Goal: Task Accomplishment & Management: Use online tool/utility

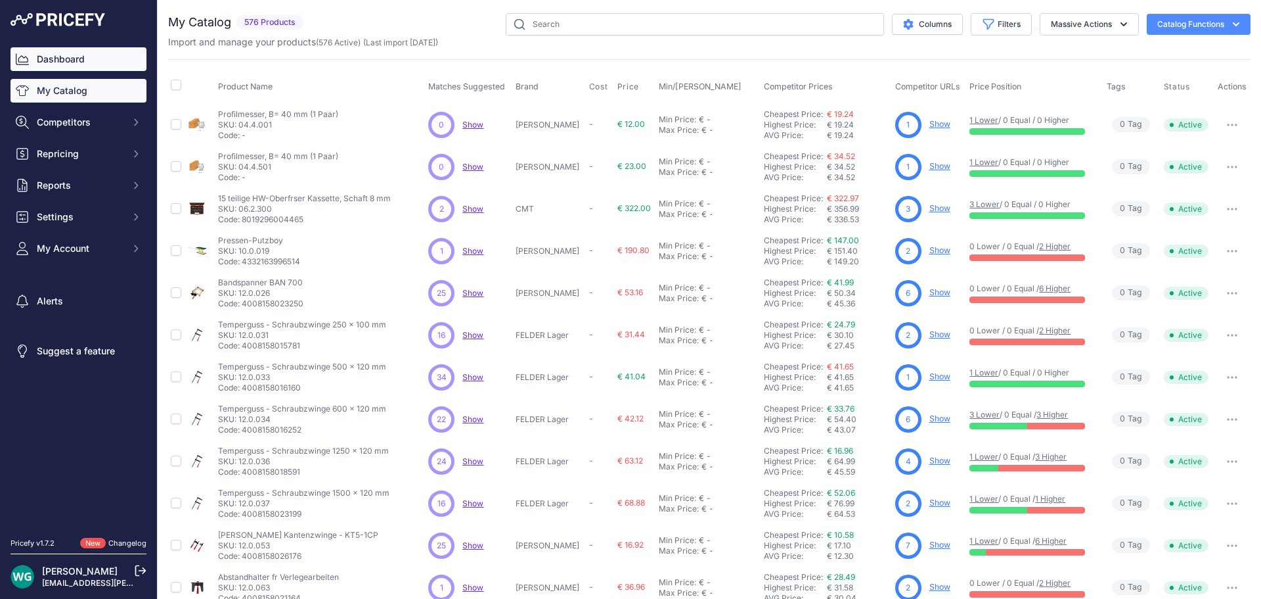
drag, startPoint x: 0, startPoint y: 0, endPoint x: 93, endPoint y: 67, distance: 114.9
click at [93, 67] on link "Dashboard" at bounding box center [79, 59] width 136 height 24
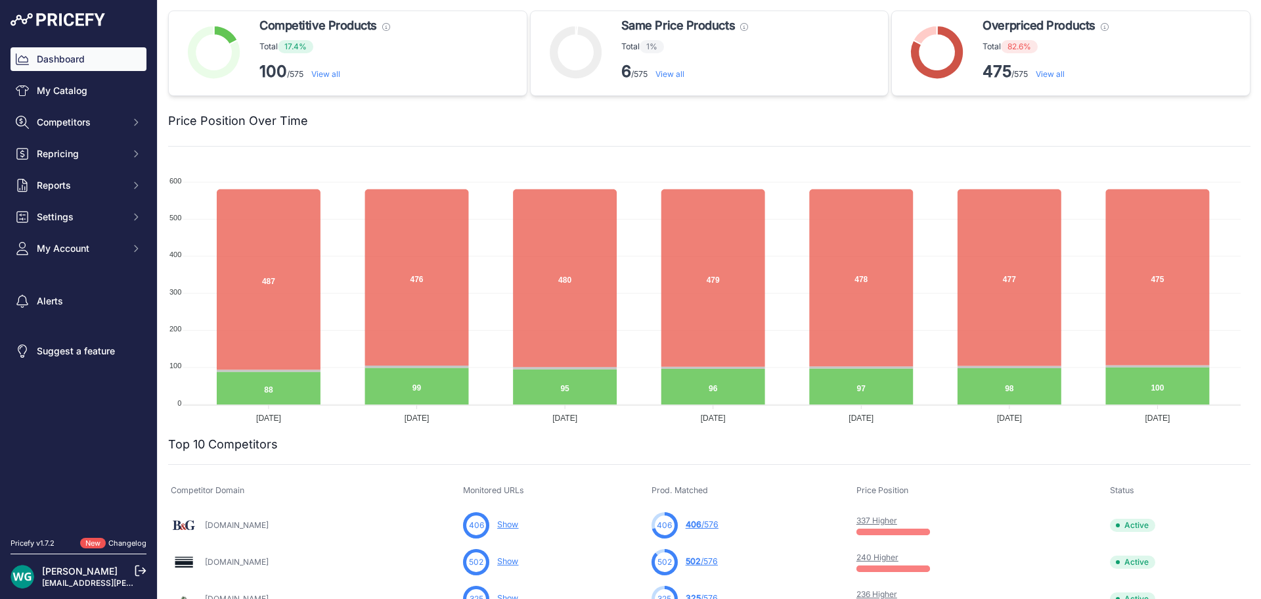
click at [371, 113] on div at bounding box center [779, 121] width 943 height 18
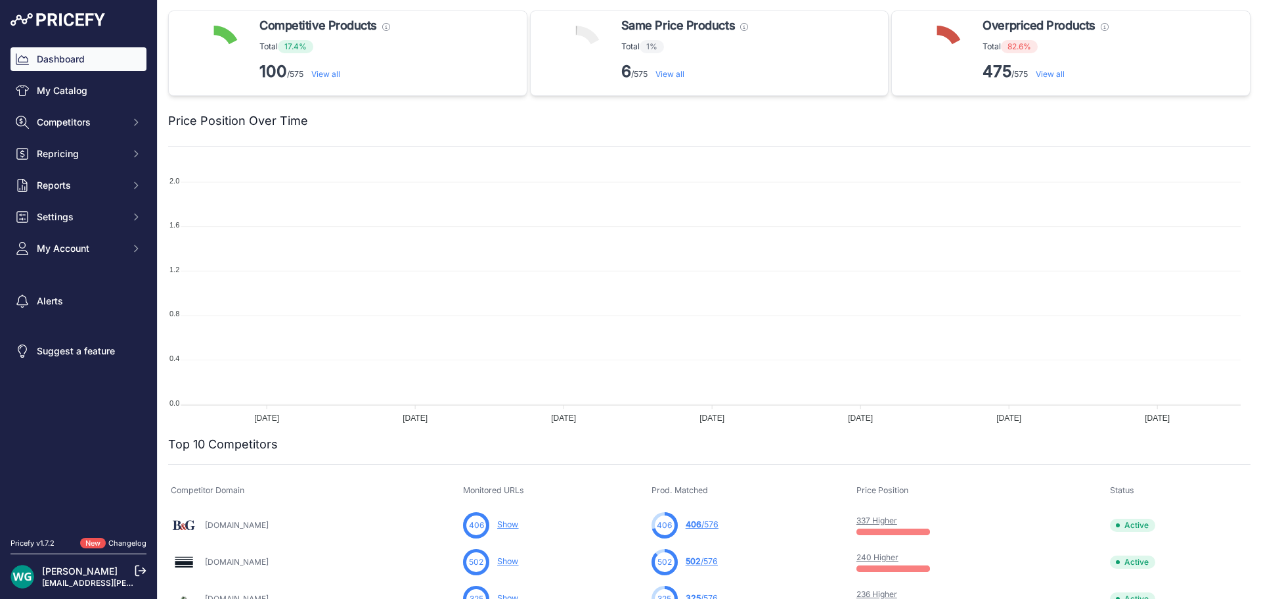
click at [74, 152] on span "Repricing" at bounding box center [80, 153] width 86 height 13
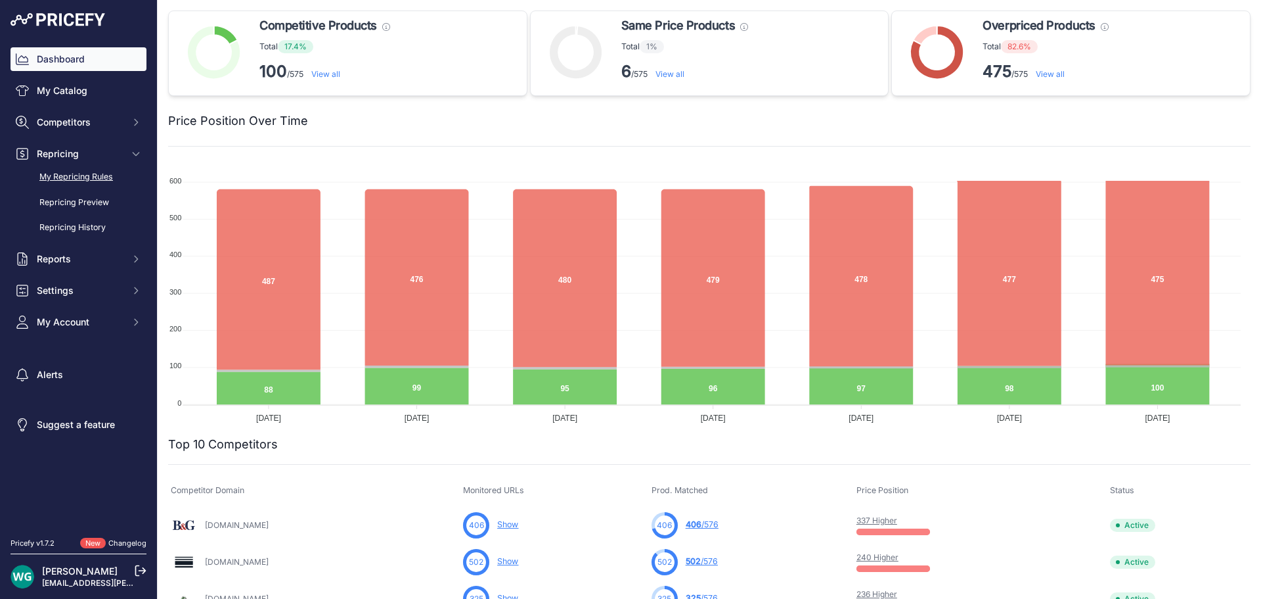
click at [93, 177] on link "My Repricing Rules" at bounding box center [79, 177] width 136 height 23
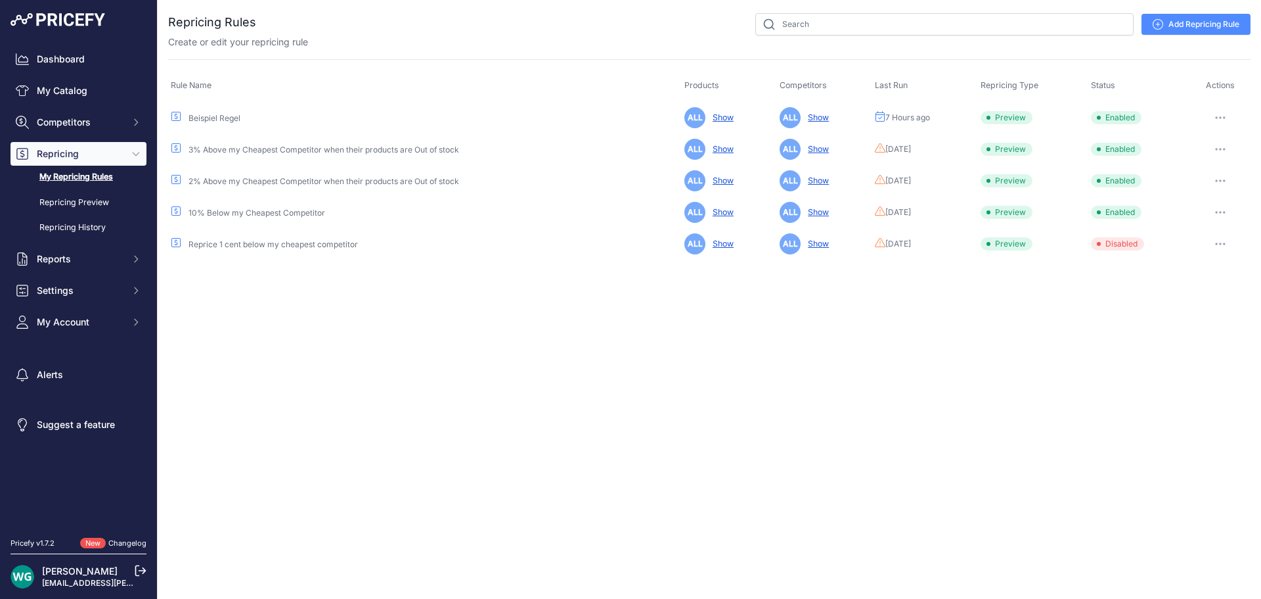
click at [1221, 114] on button "button" at bounding box center [1221, 117] width 26 height 18
click at [1206, 181] on button "Reprice Now" at bounding box center [1206, 187] width 84 height 21
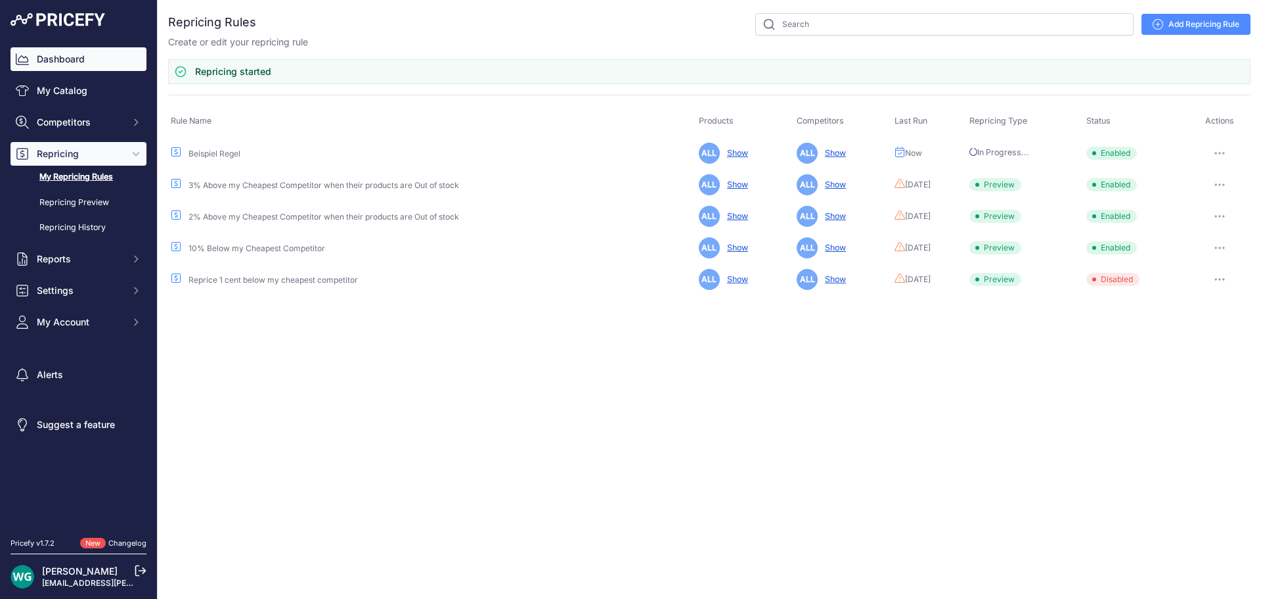
click at [108, 64] on link "Dashboard" at bounding box center [79, 59] width 136 height 24
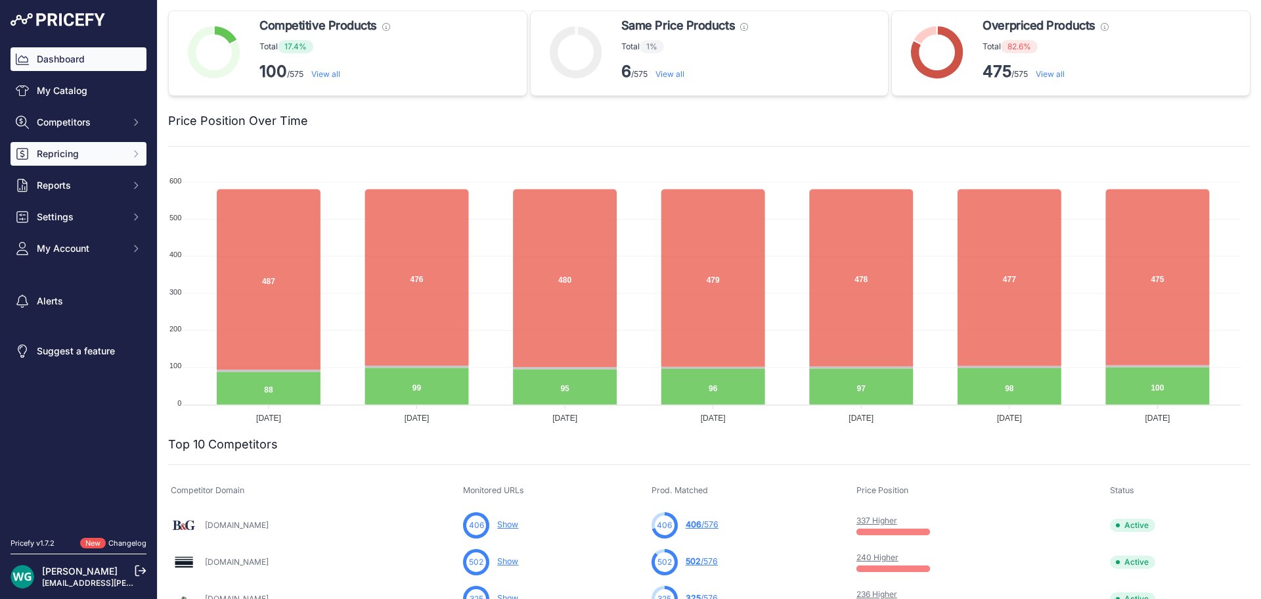
click at [104, 151] on span "Repricing" at bounding box center [80, 153] width 86 height 13
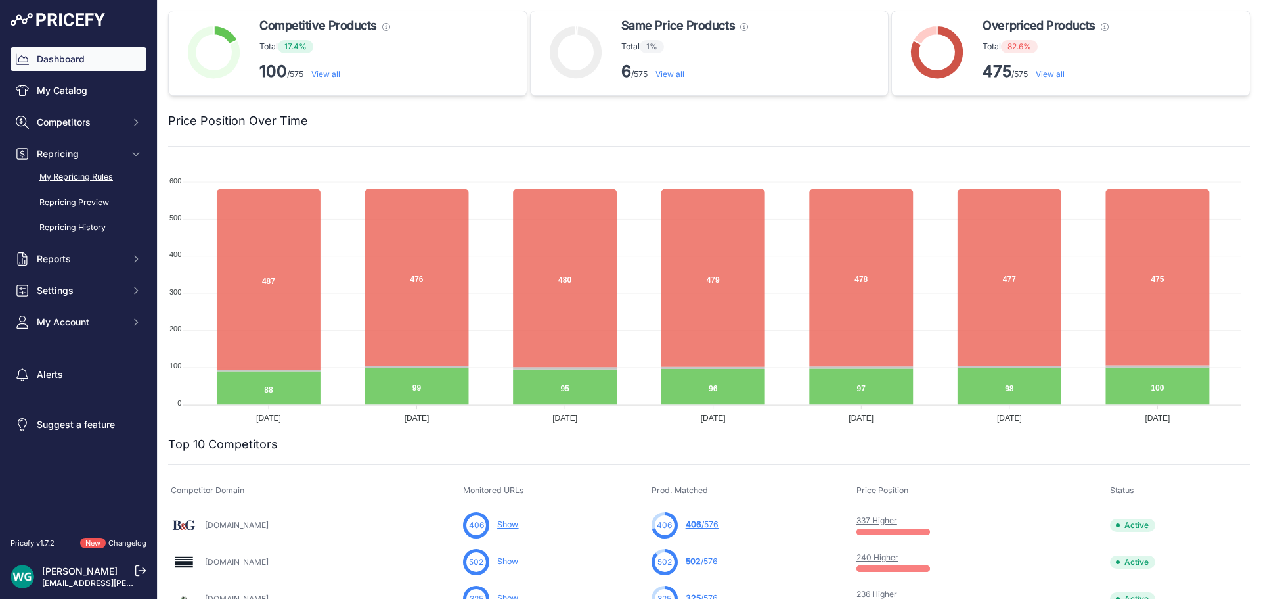
click at [99, 184] on link "My Repricing Rules" at bounding box center [79, 177] width 136 height 23
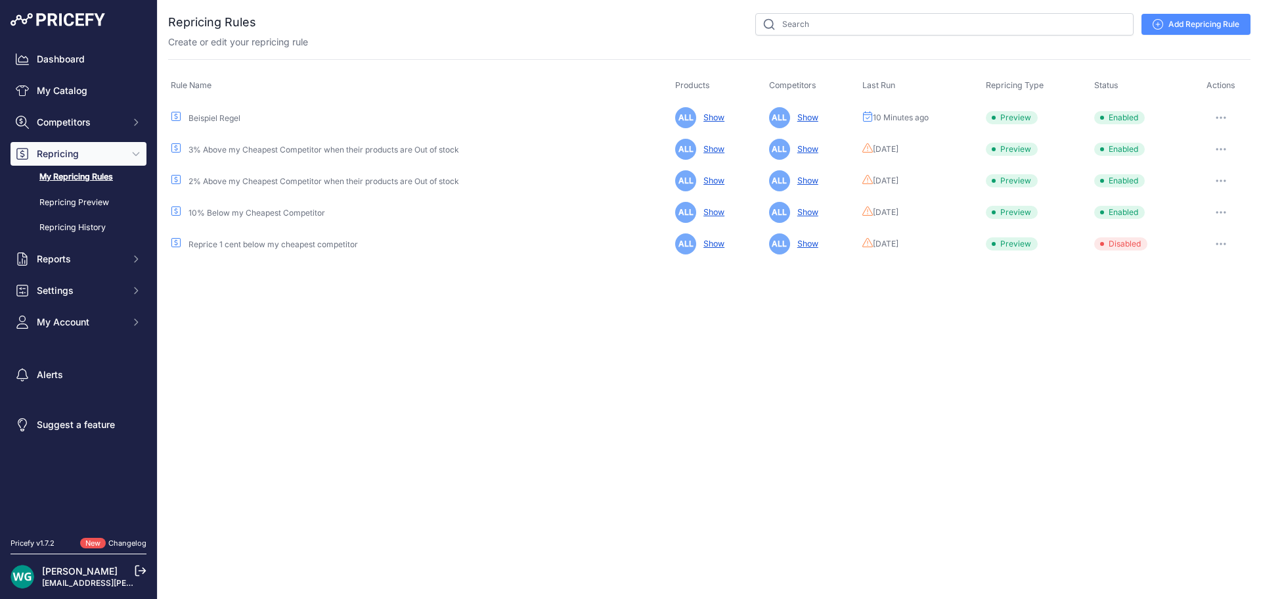
click at [1221, 116] on icon "button" at bounding box center [1221, 117] width 11 height 3
click at [1197, 189] on button "Reprice Now" at bounding box center [1206, 187] width 84 height 21
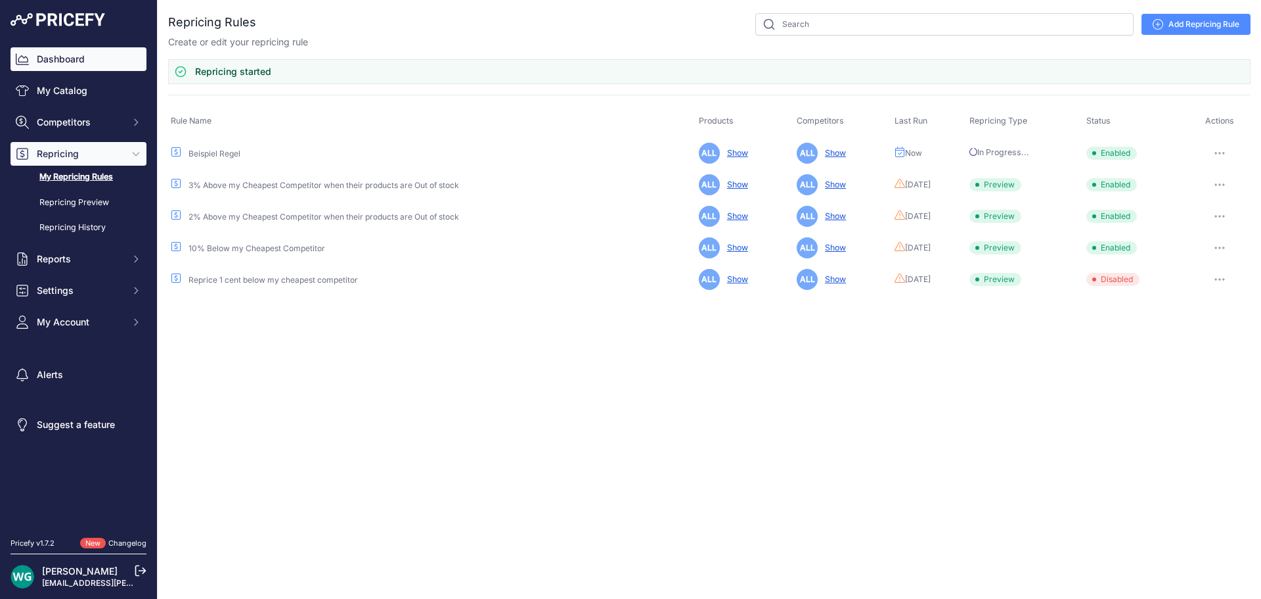
click at [96, 57] on link "Dashboard" at bounding box center [79, 59] width 136 height 24
